Goal: Task Accomplishment & Management: Manage account settings

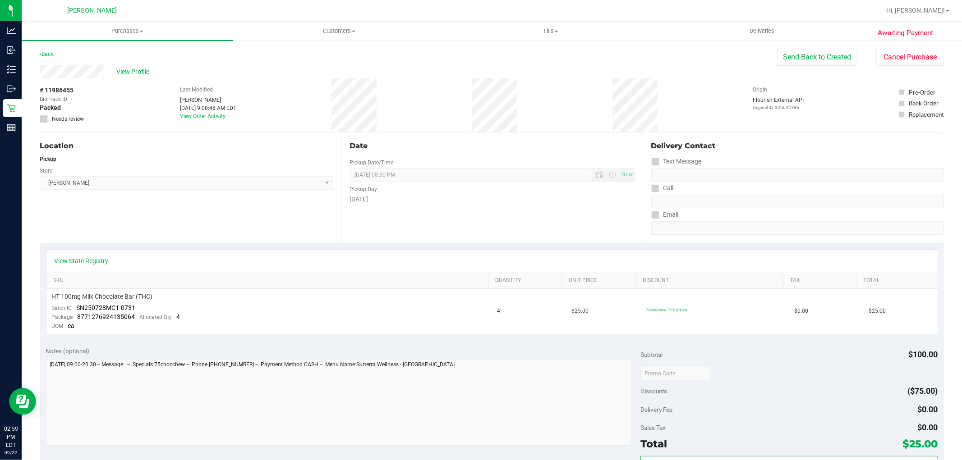
click at [43, 53] on link "Back" at bounding box center [47, 54] width 14 height 6
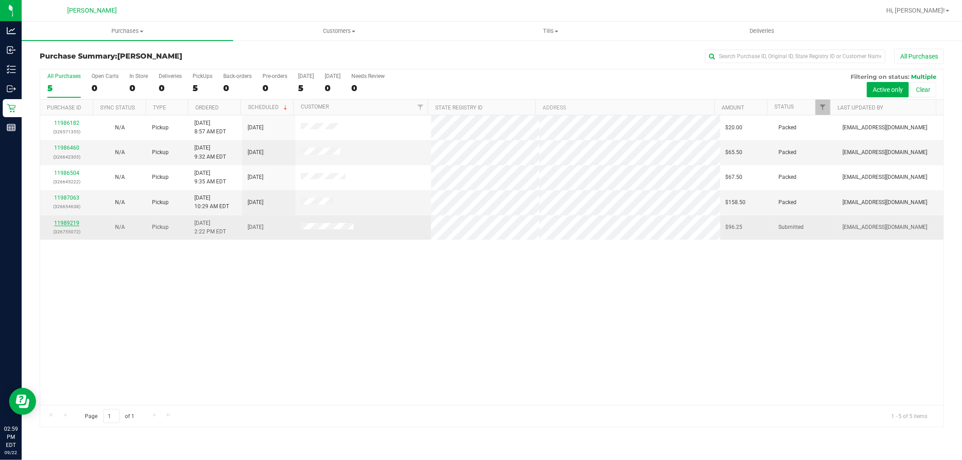
click at [61, 223] on link "11989219" at bounding box center [66, 223] width 25 height 6
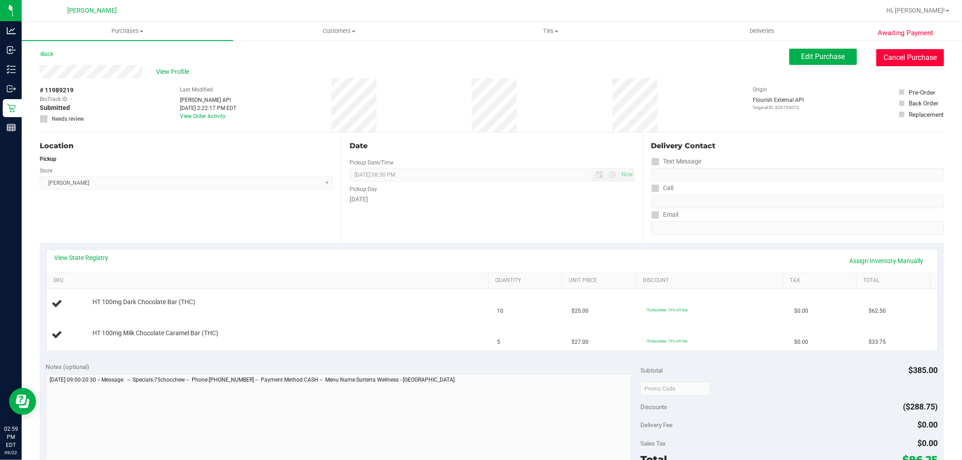
click at [915, 60] on button "Cancel Purchase" at bounding box center [910, 57] width 68 height 17
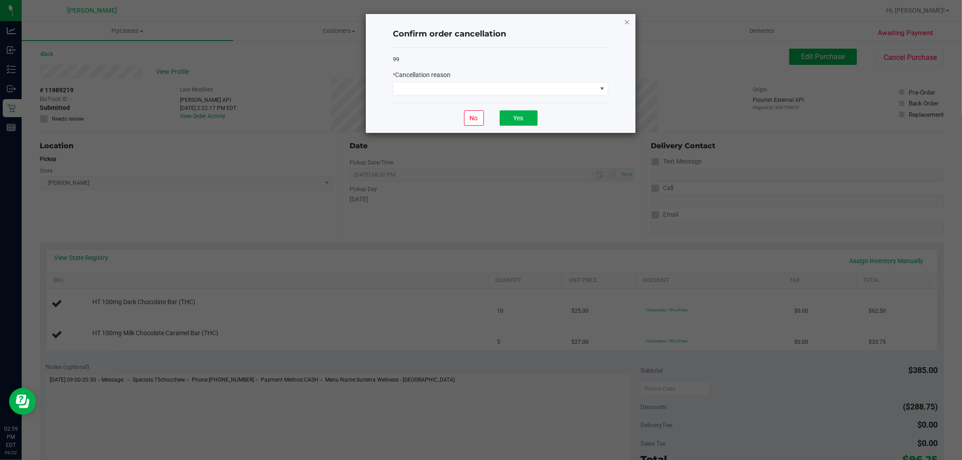
click at [626, 16] on icon "Close" at bounding box center [627, 21] width 6 height 11
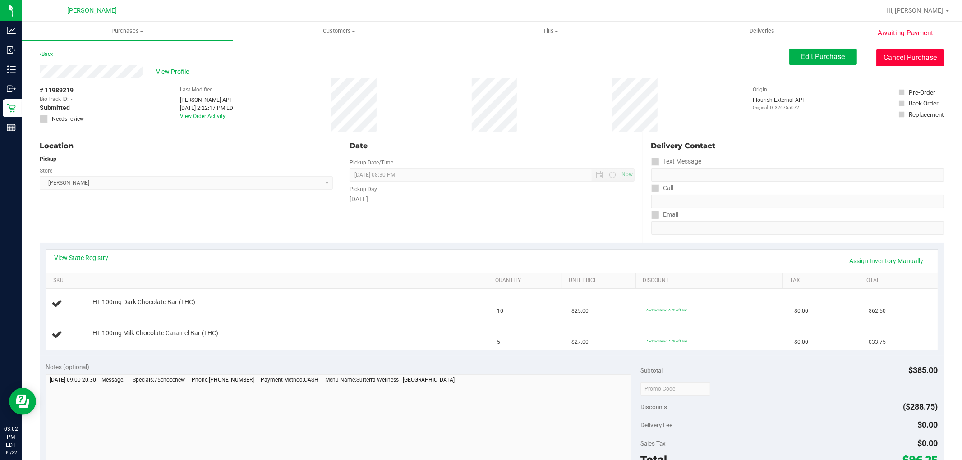
click at [891, 51] on button "Cancel Purchase" at bounding box center [910, 57] width 68 height 17
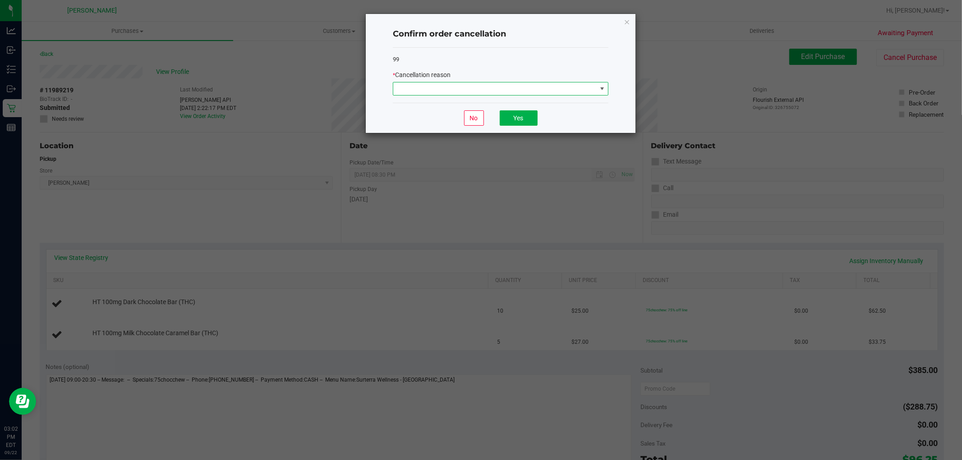
click at [429, 83] on span at bounding box center [494, 89] width 203 height 13
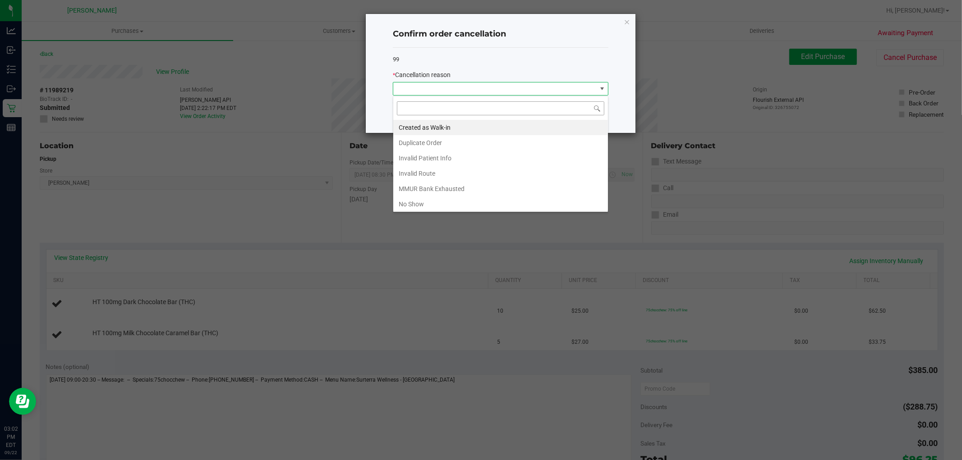
scroll to position [14, 215]
click at [417, 123] on li "Created as Walk-in" at bounding box center [500, 127] width 215 height 15
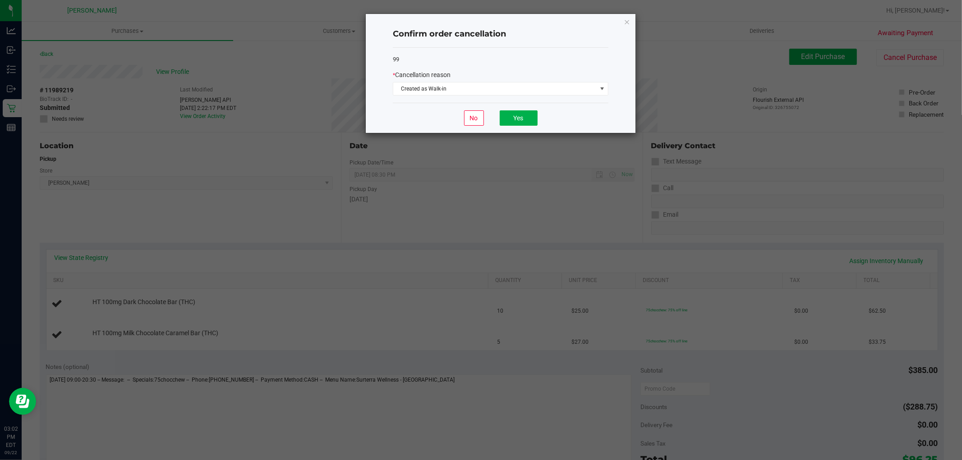
click at [524, 109] on div "No Yes" at bounding box center [501, 118] width 216 height 30
click at [515, 111] on button "Yes" at bounding box center [519, 117] width 38 height 15
